Goal: Navigation & Orientation: Find specific page/section

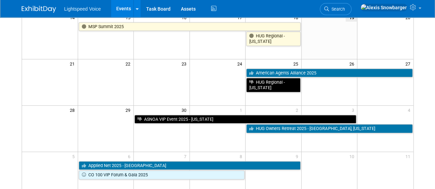
scroll to position [168, 0]
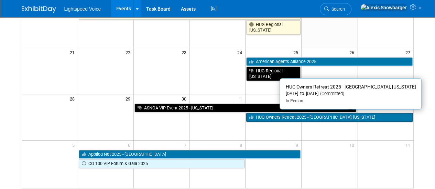
click at [261, 113] on link "HUG Owners Retreat 2025 - [GEOGRAPHIC_DATA], [US_STATE]" at bounding box center [329, 117] width 166 height 9
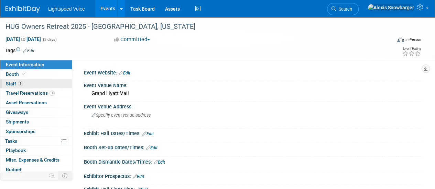
click at [31, 79] on link "1 Staff 1" at bounding box center [35, 83] width 71 height 9
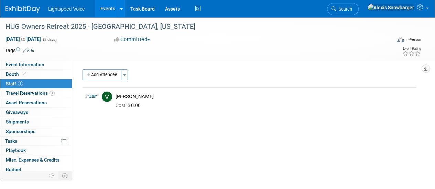
click at [102, 9] on link "Events" at bounding box center [107, 8] width 25 height 17
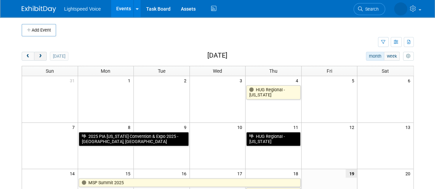
click at [43, 54] on button "next" at bounding box center [40, 56] width 13 height 9
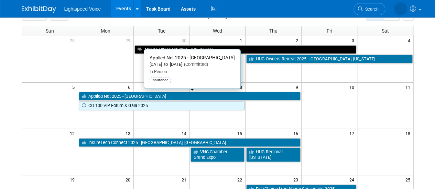
scroll to position [41, 0]
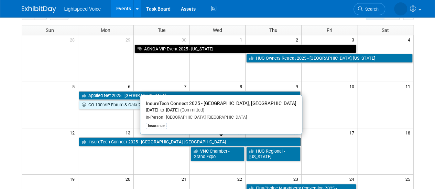
click at [108, 142] on link "InsureTech Connect 2025 - [GEOGRAPHIC_DATA], [GEOGRAPHIC_DATA]" at bounding box center [190, 142] width 222 height 9
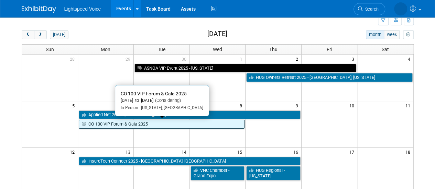
scroll to position [21, 0]
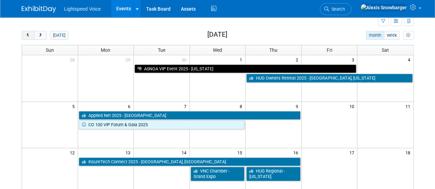
click at [30, 35] on span "prev" at bounding box center [27, 35] width 5 height 4
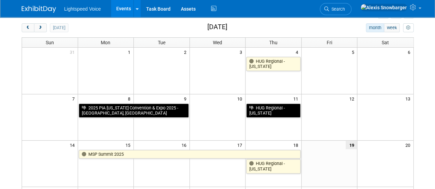
scroll to position [20, 0]
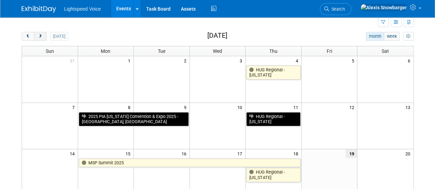
click at [38, 35] on span "next" at bounding box center [40, 36] width 5 height 4
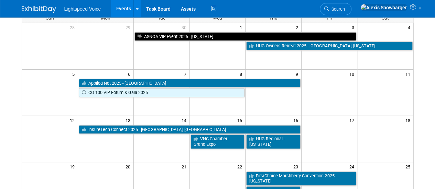
scroll to position [54, 0]
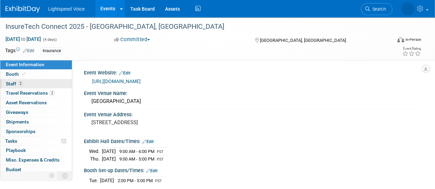
click at [27, 88] on link "2 Staff 2" at bounding box center [35, 83] width 71 height 9
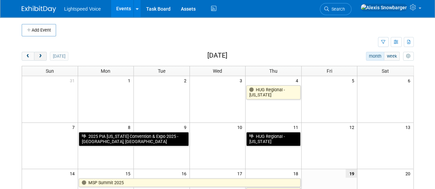
click at [41, 57] on span "next" at bounding box center [40, 56] width 5 height 4
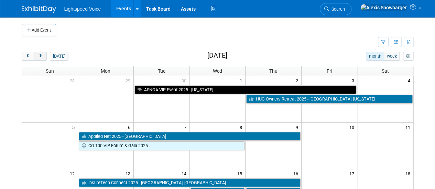
click at [41, 57] on span "next" at bounding box center [40, 56] width 5 height 4
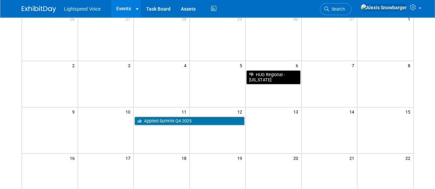
scroll to position [69, 0]
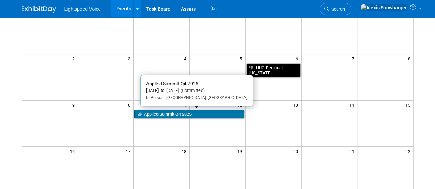
click at [155, 111] on link "Applied Summit Q4 2025" at bounding box center [189, 114] width 110 height 9
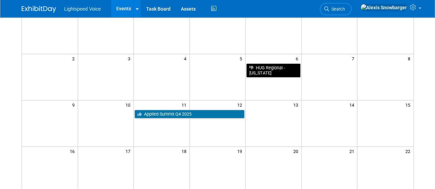
scroll to position [0, 0]
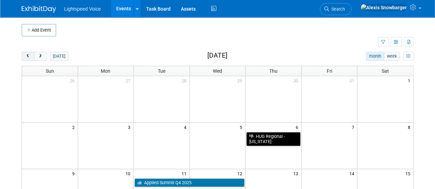
click at [29, 59] on button "prev" at bounding box center [28, 56] width 13 height 9
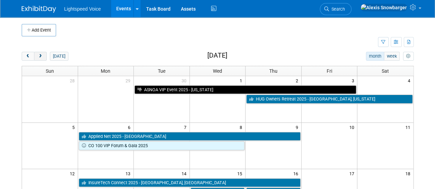
click at [43, 58] on button "next" at bounding box center [40, 56] width 13 height 9
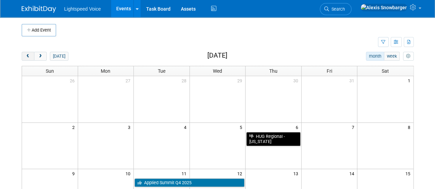
click at [25, 55] on span "prev" at bounding box center [27, 56] width 5 height 4
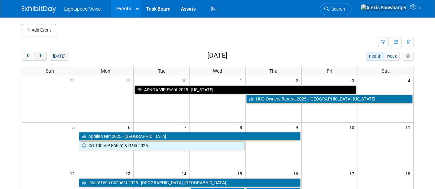
click at [43, 56] on button "next" at bounding box center [40, 56] width 13 height 9
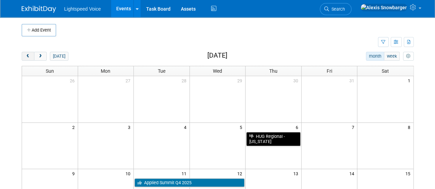
click at [31, 58] on button "prev" at bounding box center [28, 56] width 13 height 9
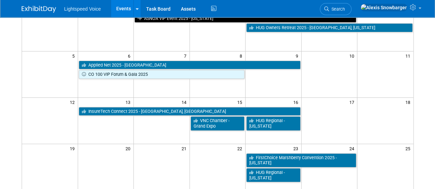
scroll to position [71, 0]
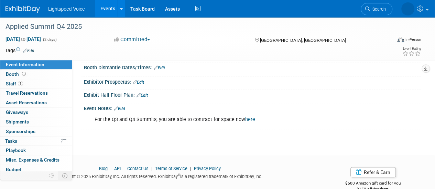
scroll to position [103, 0]
click at [122, 108] on link "Edit" at bounding box center [119, 108] width 11 height 5
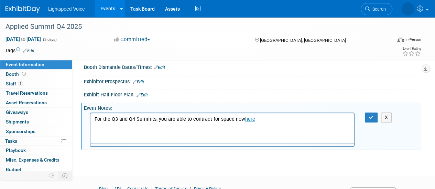
scroll to position [0, 0]
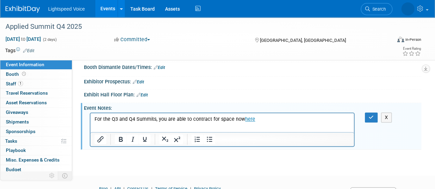
click at [128, 120] on p "For the Q3 and Q4 Summits, you are able to contract for space now here" at bounding box center [221, 119] width 255 height 7
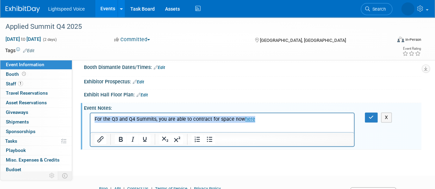
click at [128, 120] on p "For the Q3 and Q4 Summits, you are able to contract for space now here" at bounding box center [221, 119] width 255 height 7
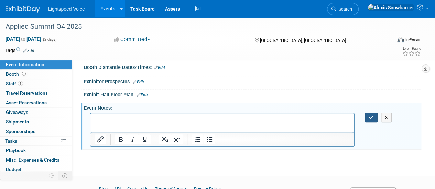
click at [369, 116] on icon "button" at bounding box center [370, 117] width 5 height 5
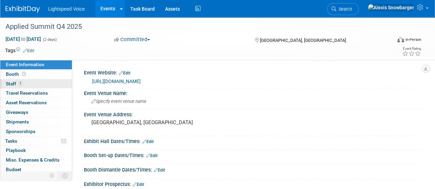
click at [33, 81] on link "1 Staff 1" at bounding box center [35, 83] width 71 height 9
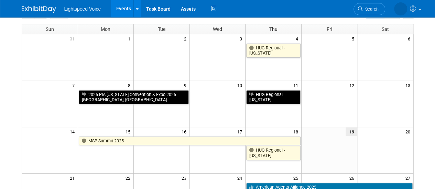
scroll to position [12, 0]
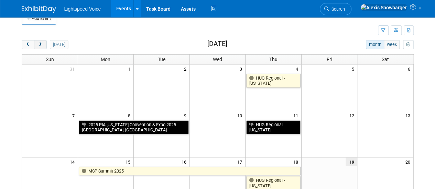
click at [41, 43] on span "next" at bounding box center [40, 45] width 5 height 4
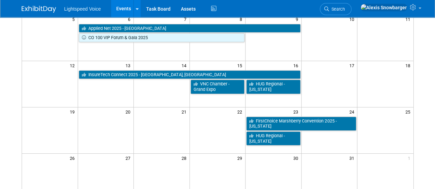
scroll to position [109, 0]
